Goal: Task Accomplishment & Management: Use online tool/utility

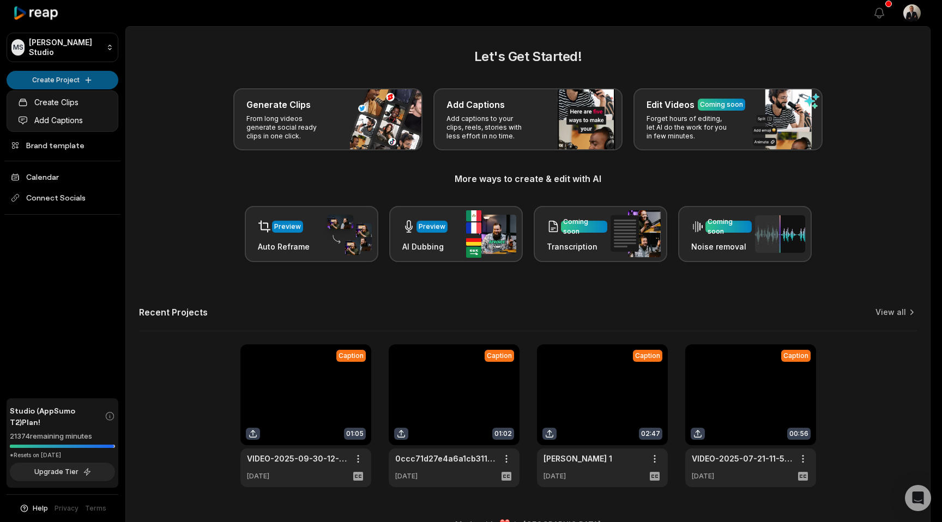
click at [75, 72] on html "[PERSON_NAME] Studio Create Project Home Projects Brand template Calendar Conne…" at bounding box center [471, 261] width 942 height 522
click at [65, 103] on link "Create Clips" at bounding box center [62, 102] width 106 height 18
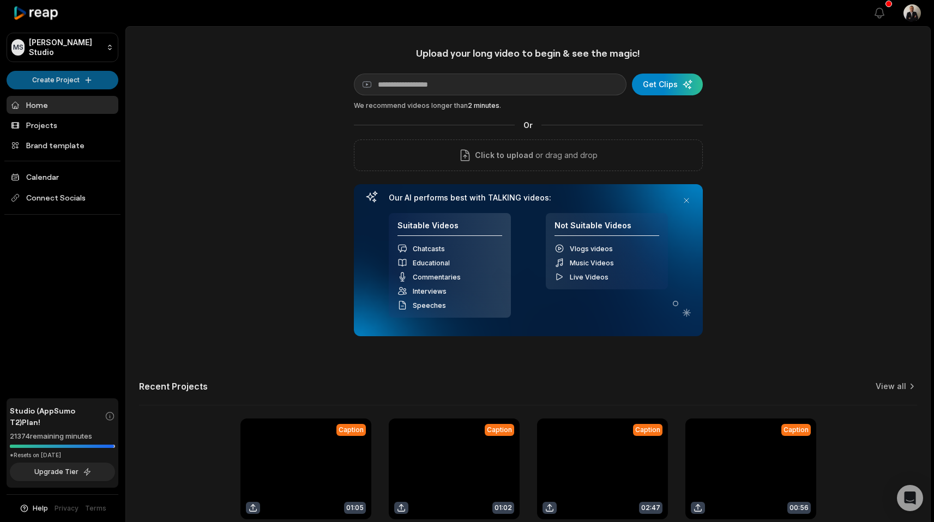
click at [35, 84] on html "MS Melvin's Studio Create Project Home Projects Brand template Calendar Connect…" at bounding box center [467, 261] width 934 height 522
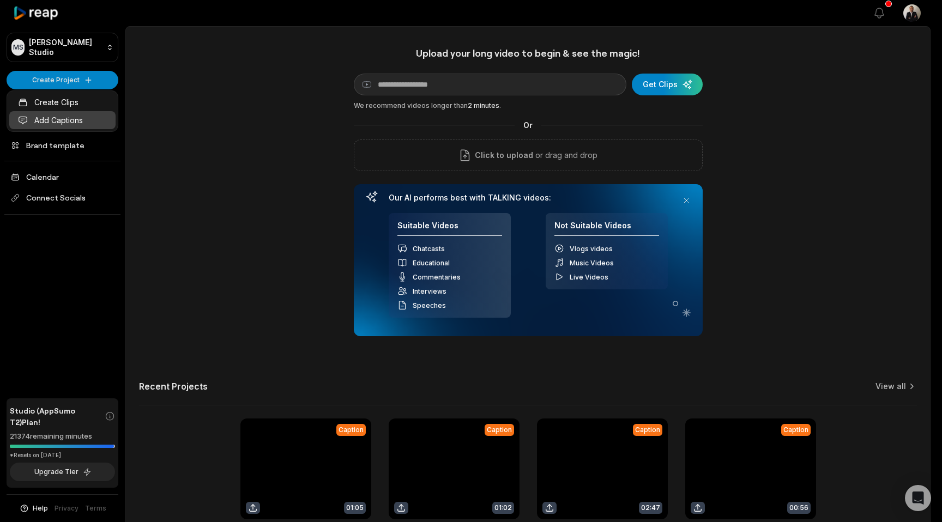
click at [36, 114] on link "Add Captions" at bounding box center [62, 120] width 106 height 18
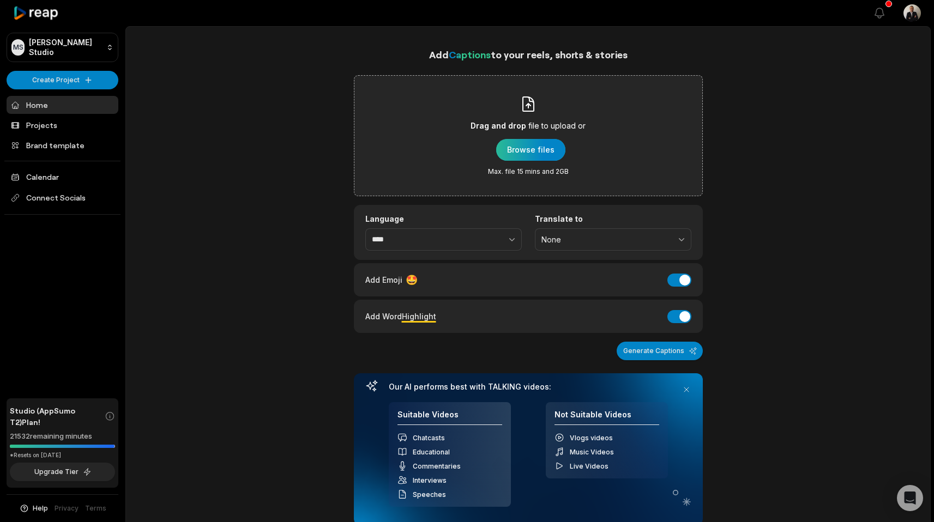
click at [511, 153] on div "button" at bounding box center [530, 150] width 69 height 22
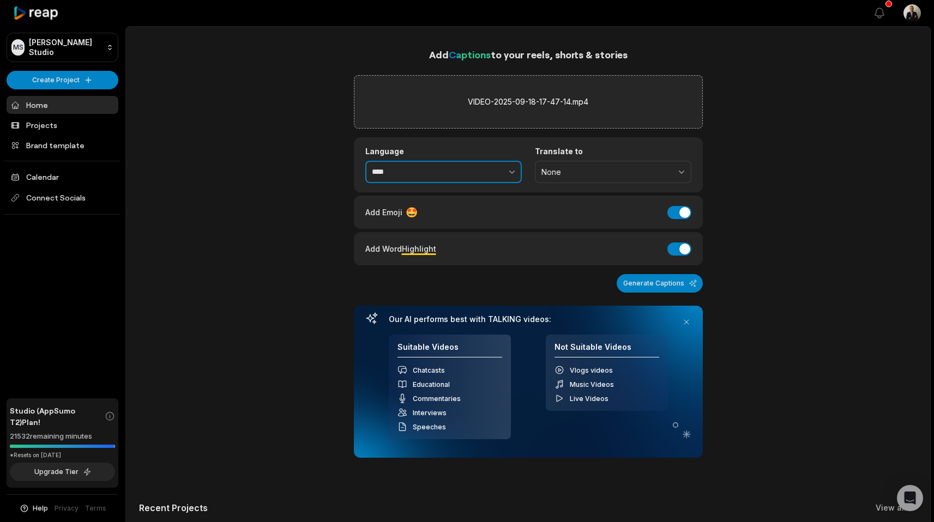
click at [436, 179] on input "****" at bounding box center [443, 172] width 156 height 23
click at [668, 211] on button "Add Emoji" at bounding box center [679, 212] width 24 height 13
click at [656, 288] on button "Generate Captions" at bounding box center [659, 283] width 86 height 19
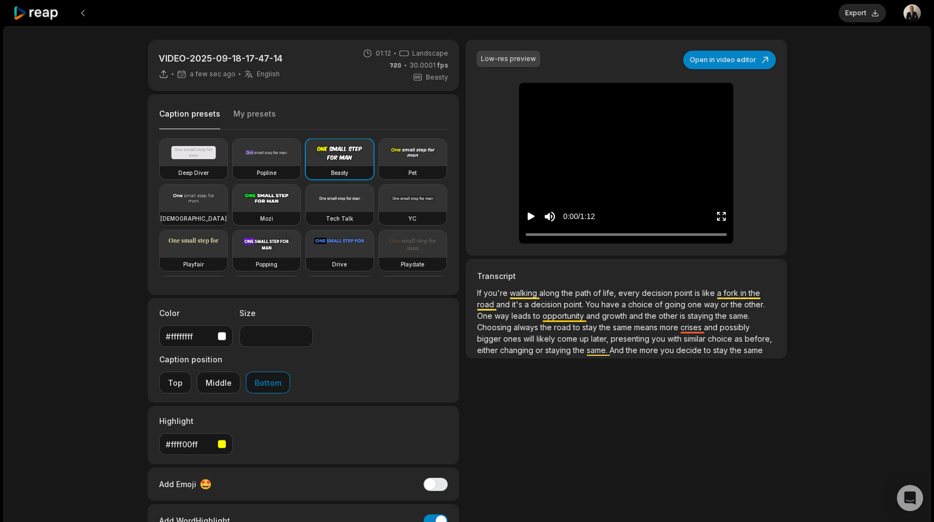
click at [227, 192] on video at bounding box center [194, 198] width 68 height 27
type input "**"
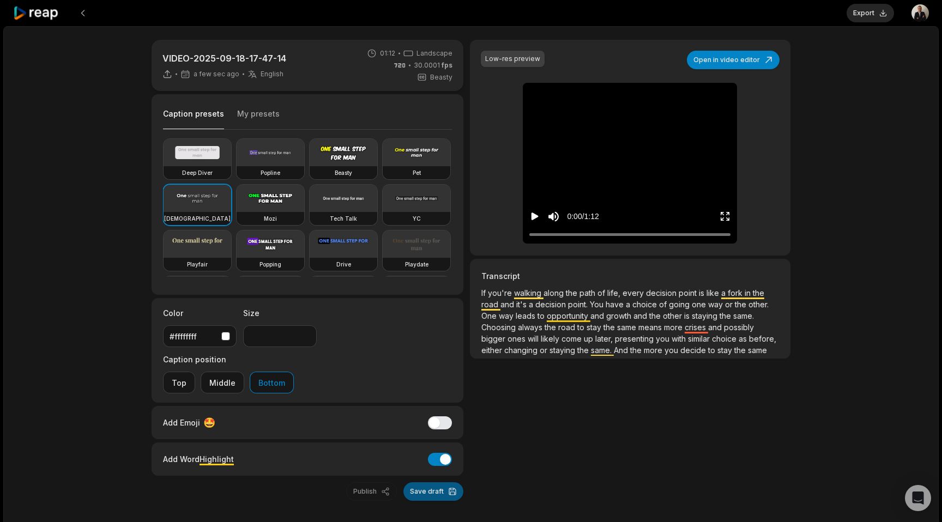
click at [427, 482] on button "Save draft" at bounding box center [433, 491] width 60 height 19
click at [531, 211] on icon "Play video" at bounding box center [534, 216] width 11 height 11
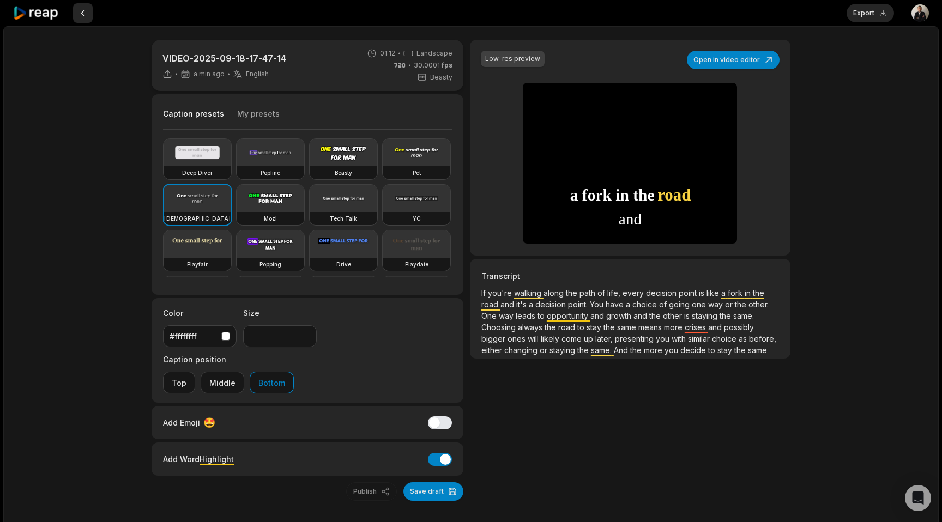
click at [91, 14] on button at bounding box center [83, 13] width 20 height 20
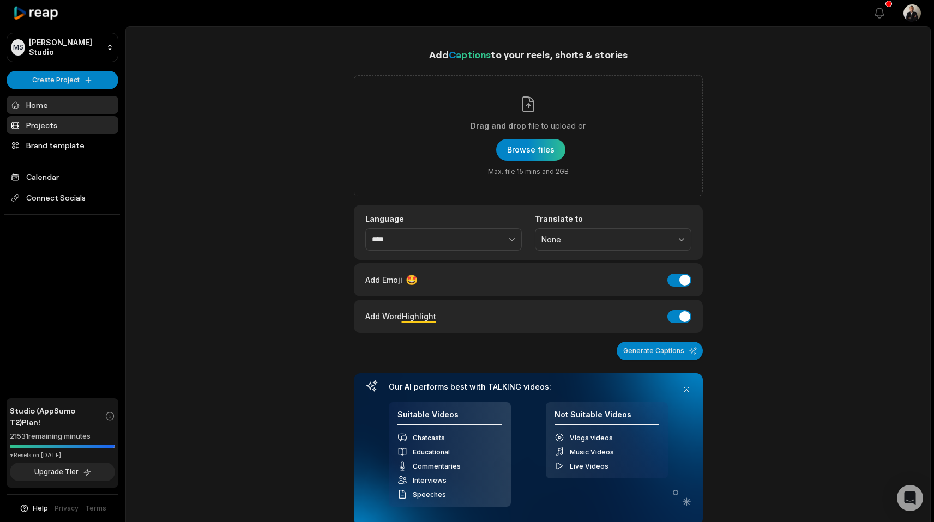
click at [44, 124] on link "Projects" at bounding box center [63, 125] width 112 height 18
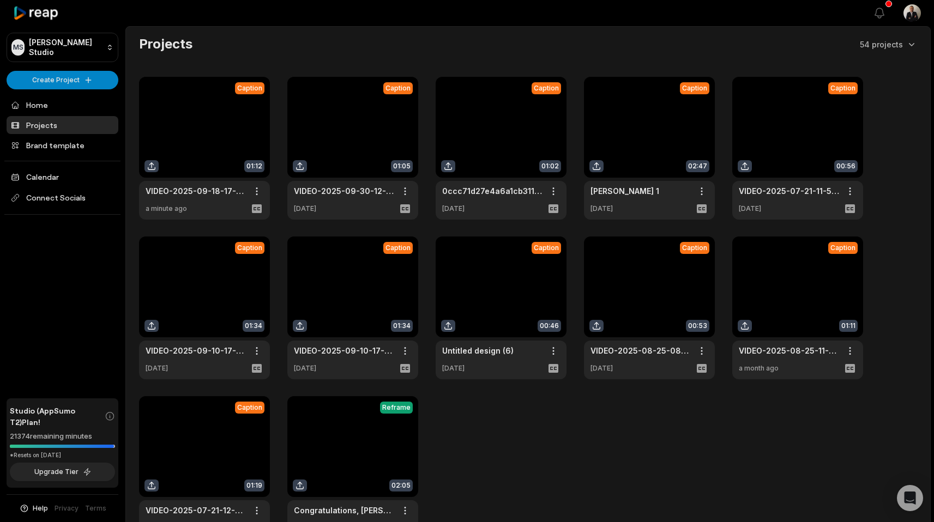
click at [46, 122] on link "Projects" at bounding box center [63, 125] width 112 height 18
click at [82, 86] on html "[PERSON_NAME] Studio Create Project Home Projects Brand template Calendar Conne…" at bounding box center [467, 261] width 934 height 522
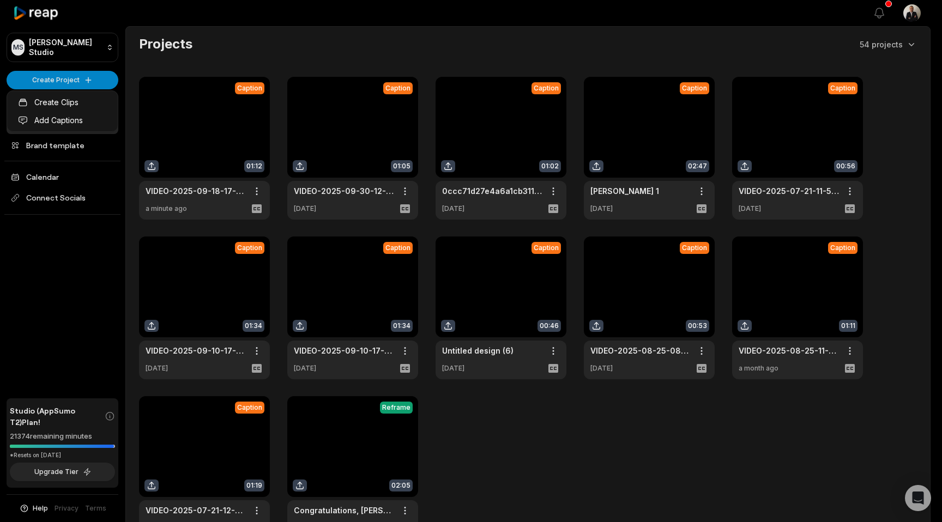
click at [57, 76] on html "MS Melvin's Studio Create Project Home Projects Brand template Calendar Connect…" at bounding box center [471, 261] width 942 height 522
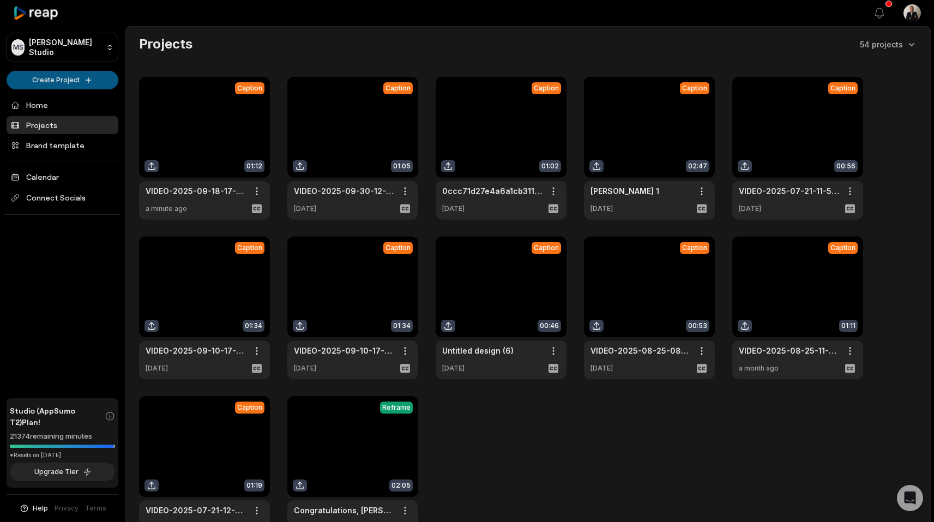
click at [56, 78] on html "MS Melvin's Studio Create Project Home Projects Brand template Calendar Connect…" at bounding box center [467, 261] width 934 height 522
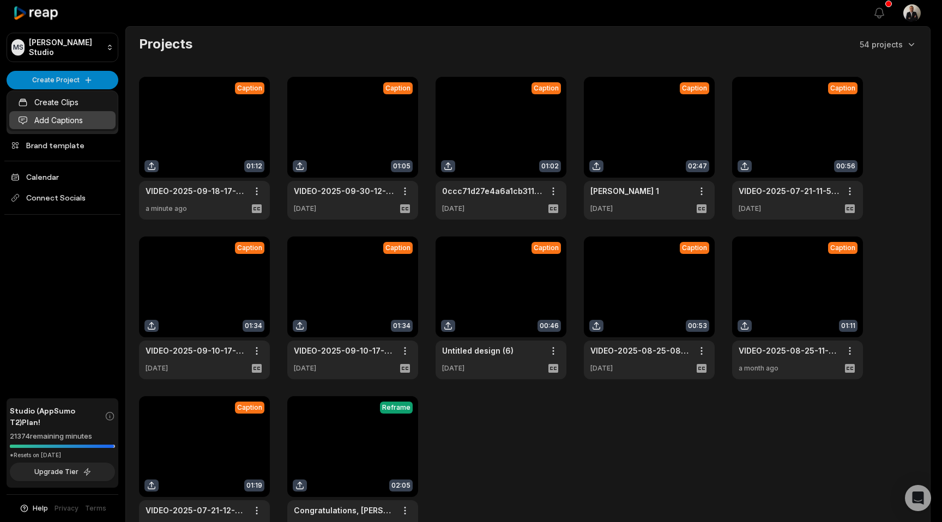
click at [49, 116] on link "Add Captions" at bounding box center [62, 120] width 106 height 18
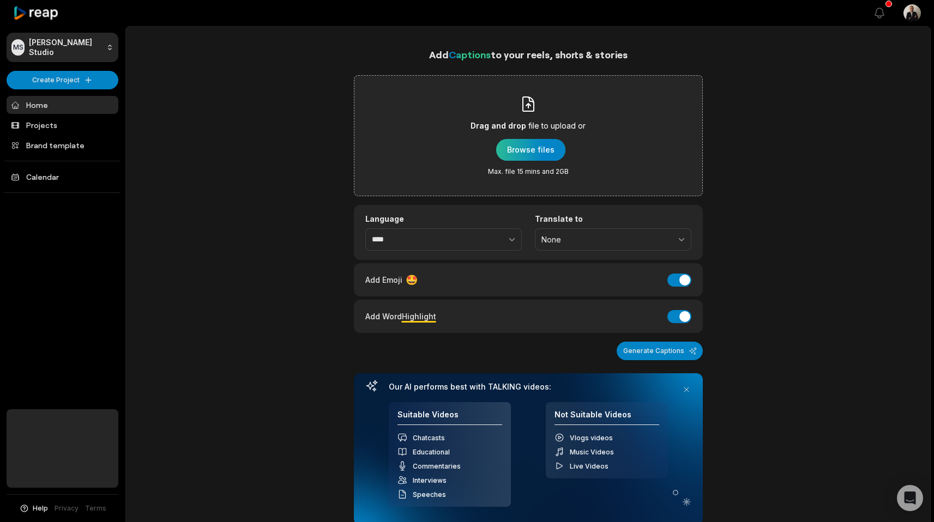
click at [548, 151] on div "button" at bounding box center [530, 150] width 69 height 22
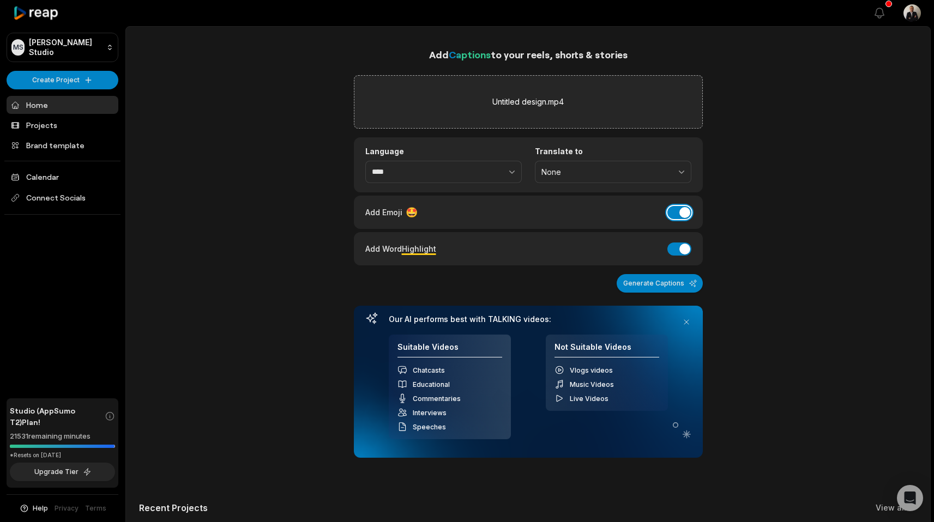
click at [674, 210] on button "Add Emoji" at bounding box center [679, 212] width 24 height 13
click at [669, 285] on button "Generate Captions" at bounding box center [659, 283] width 86 height 19
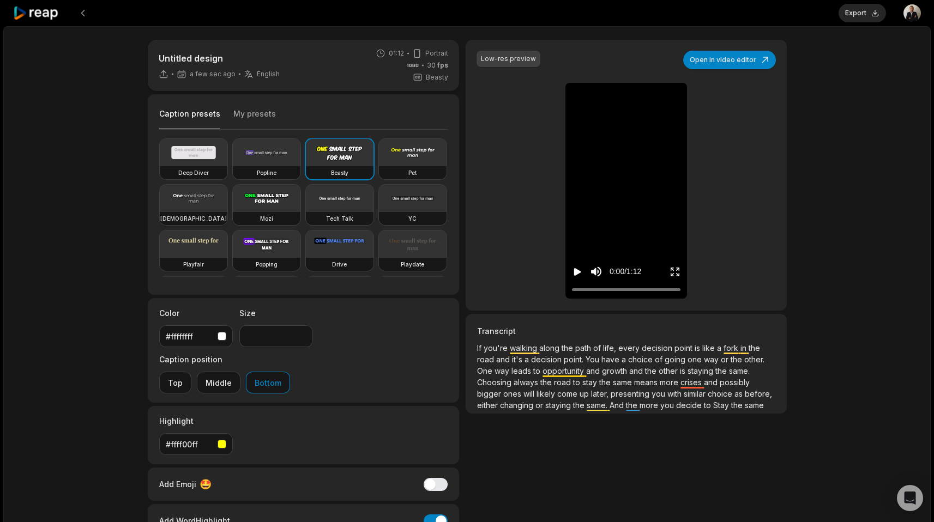
click at [227, 198] on video at bounding box center [194, 198] width 68 height 27
type input "**"
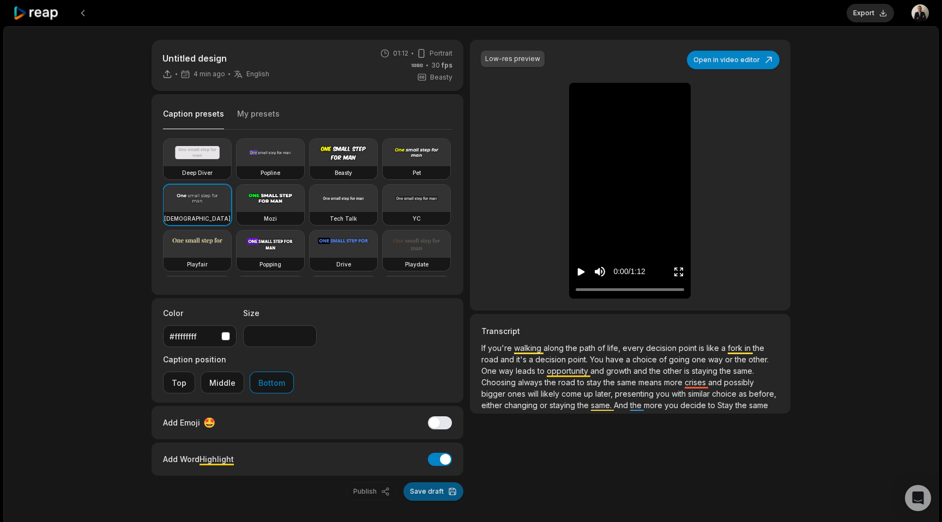
click at [437, 482] on button "Save draft" at bounding box center [433, 491] width 60 height 19
click at [875, 14] on button "Export" at bounding box center [870, 13] width 47 height 19
click at [845, 11] on button "Download" at bounding box center [864, 13] width 59 height 19
click at [851, 219] on div "Untitled design 40 min ago English en 01:12 Portrait 30 fps Beasty Caption pres…" at bounding box center [470, 291] width 935 height 531
click at [481, 344] on span "If" at bounding box center [484, 347] width 7 height 9
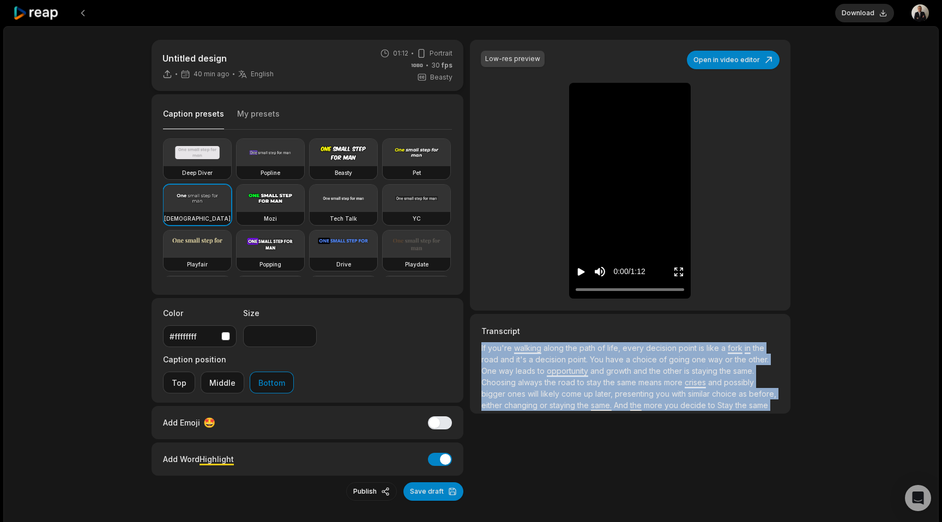
scroll to position [66, 0]
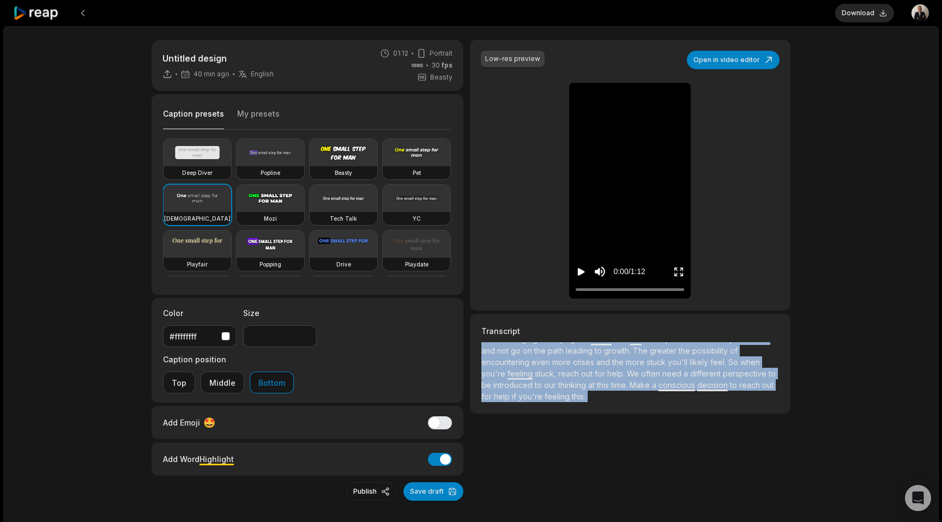
drag, startPoint x: 481, startPoint y: 347, endPoint x: 588, endPoint y: 455, distance: 151.9
click at [588, 455] on div "Untitled design 40 min ago English en 01:12 Portrait 30 fps Beasty Caption pres…" at bounding box center [470, 291] width 935 height 531
copy p "If you're walking along the path of life, every decision point is like a fork i…"
